Goal: Task Accomplishment & Management: Manage account settings

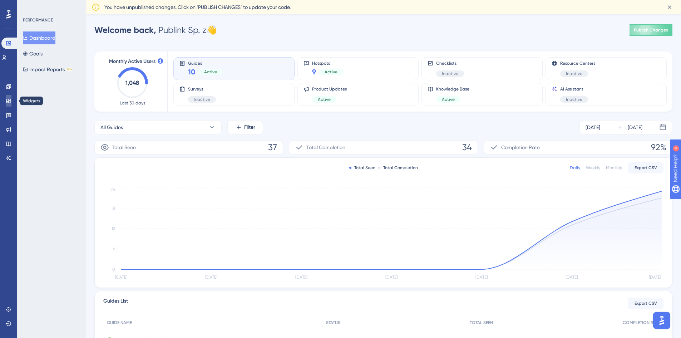
click at [10, 105] on link at bounding box center [9, 100] width 6 height 11
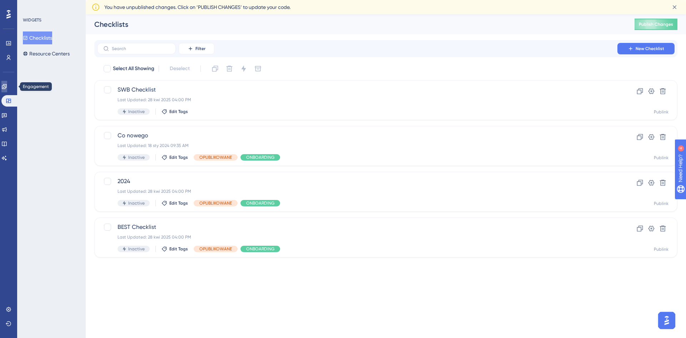
click at [6, 86] on icon at bounding box center [4, 86] width 5 height 5
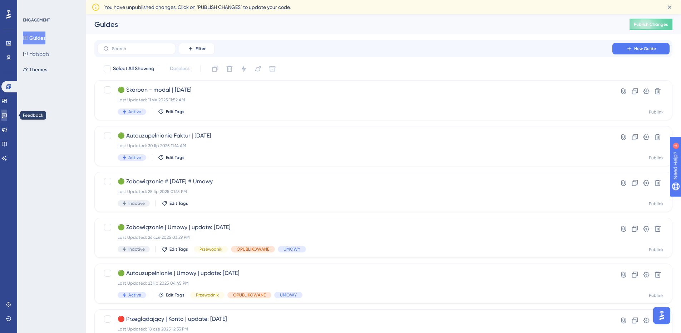
click at [7, 114] on icon at bounding box center [4, 115] width 5 height 5
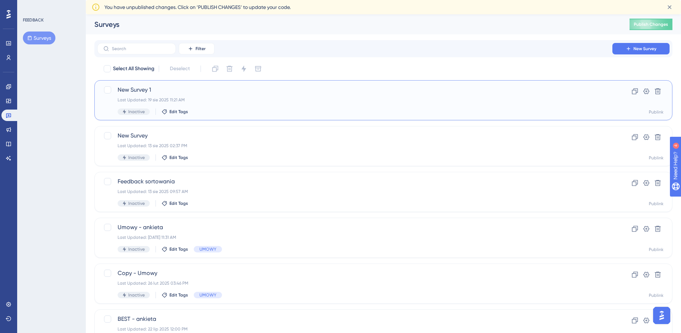
click at [209, 98] on div "Last Updated: 19 sie 2025 11:21 AM" at bounding box center [355, 100] width 474 height 6
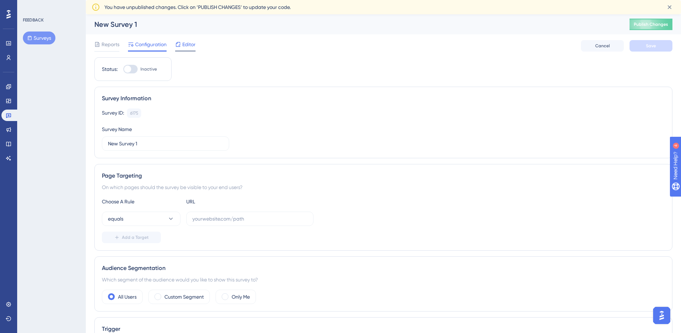
click at [179, 49] on div "Editor" at bounding box center [185, 45] width 20 height 11
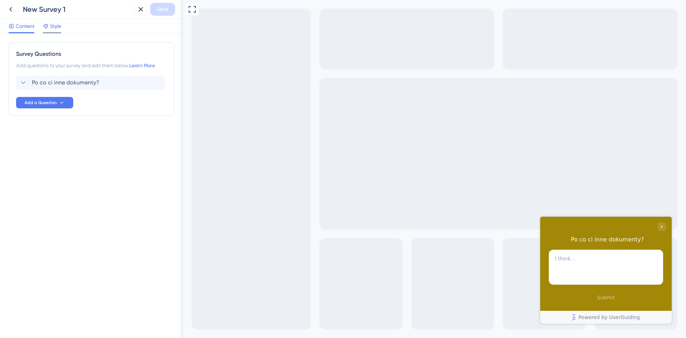
click at [51, 31] on div "Style" at bounding box center [52, 27] width 18 height 11
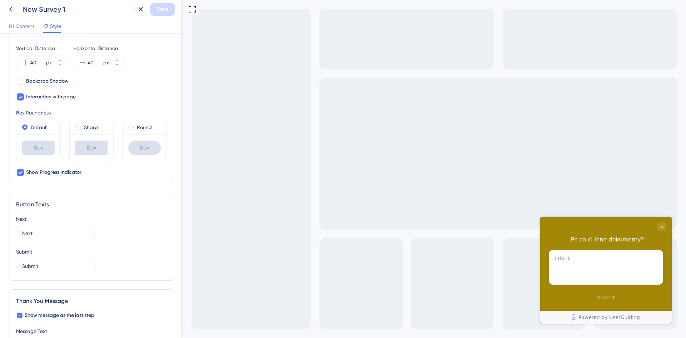
scroll to position [200, 0]
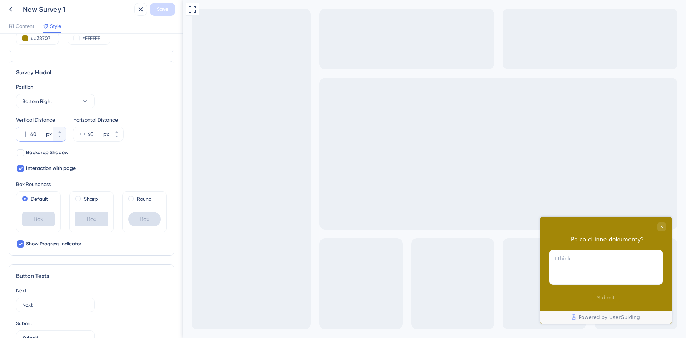
click at [33, 133] on input "40" at bounding box center [37, 134] width 14 height 9
click at [37, 135] on input "40" at bounding box center [37, 134] width 14 height 9
drag, startPoint x: 37, startPoint y: 135, endPoint x: 25, endPoint y: 135, distance: 12.2
click at [25, 135] on div "40 px" at bounding box center [34, 134] width 37 height 14
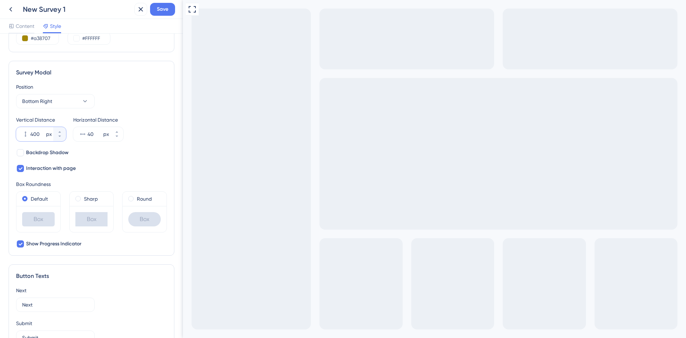
drag, startPoint x: 39, startPoint y: 134, endPoint x: 14, endPoint y: 134, distance: 25.0
click at [14, 134] on div "Survey Modal Position Bottom Right Vertical Distance 400 px Horizontal Distance…" at bounding box center [92, 158] width 166 height 195
type input "40"
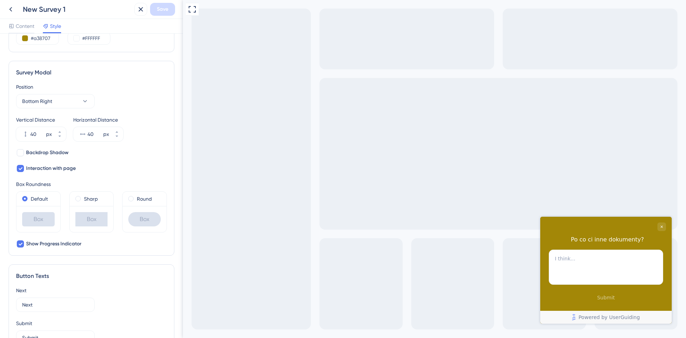
click at [139, 128] on div "Vertical Distance 40 px Horizontal Distance 40 px" at bounding box center [91, 128] width 151 height 26
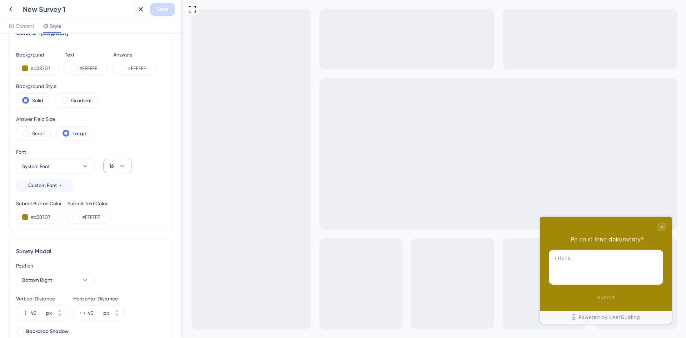
scroll to position [0, 0]
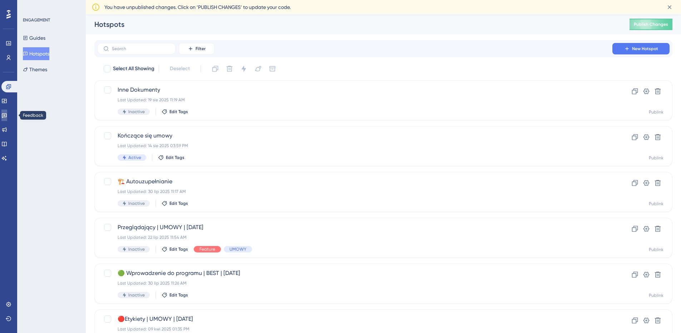
click at [6, 114] on icon at bounding box center [4, 115] width 6 height 6
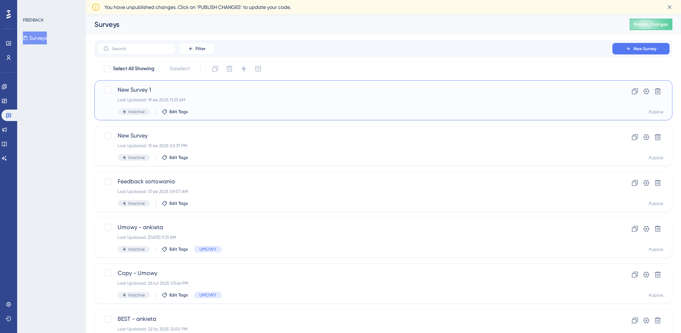
click at [269, 107] on div "New Survey 1 Last Updated: 19 sie 2025 11:23 AM Inactive Edit Tags" at bounding box center [355, 99] width 474 height 29
